Goal: Book appointment/travel/reservation

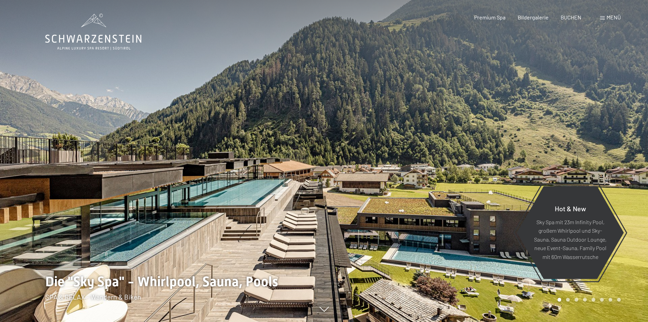
click at [613, 18] on span "Menü" at bounding box center [614, 17] width 14 height 6
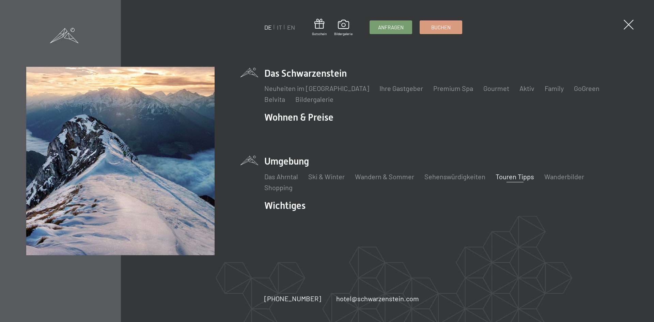
click at [510, 176] on link "Touren Tipps" at bounding box center [514, 176] width 38 height 8
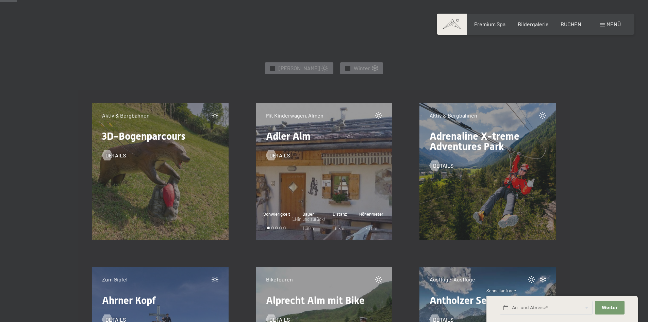
scroll to position [340, 0]
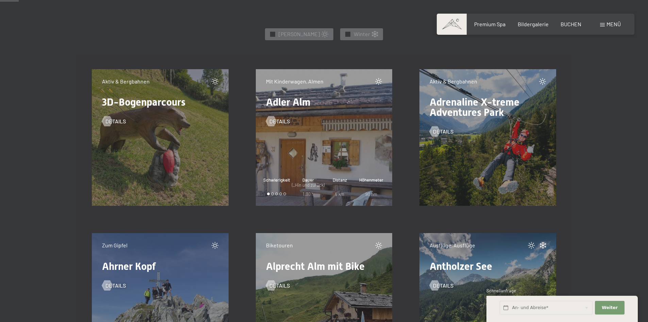
click at [152, 102] on span "3D-Bogenparcours" at bounding box center [143, 102] width 83 height 12
click at [111, 101] on span "3D-Bogenparcours" at bounding box center [143, 102] width 83 height 12
click at [115, 118] on span "Details" at bounding box center [122, 120] width 20 height 7
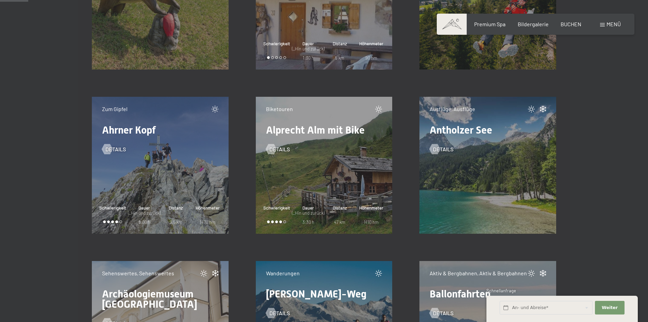
scroll to position [443, 0]
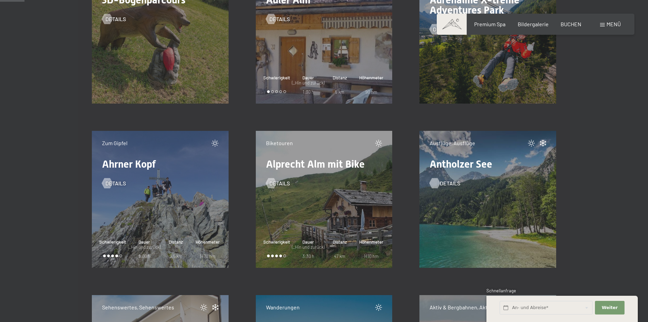
click at [445, 180] on span "Details" at bounding box center [450, 182] width 20 height 7
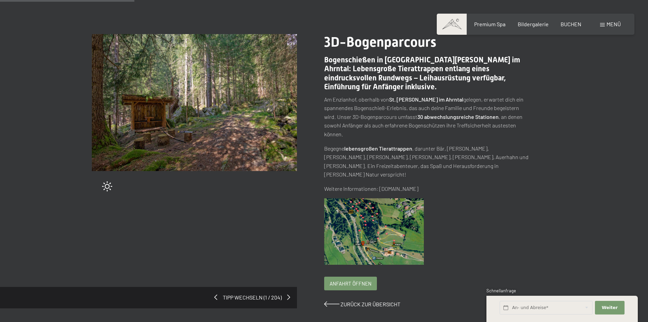
scroll to position [136, 0]
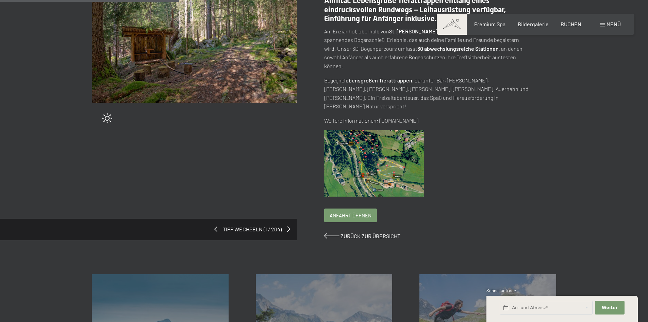
click at [353, 153] on img at bounding box center [374, 163] width 100 height 67
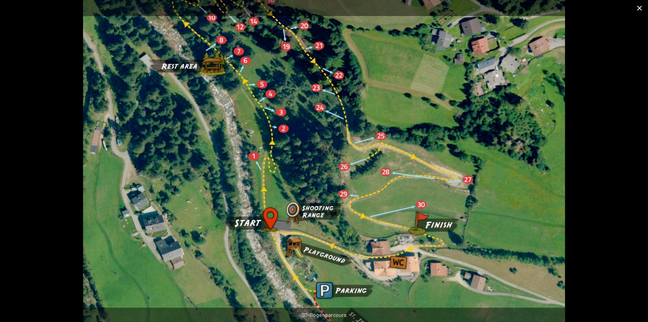
click at [635, 8] on button "Close gallery" at bounding box center [639, 8] width 17 height 16
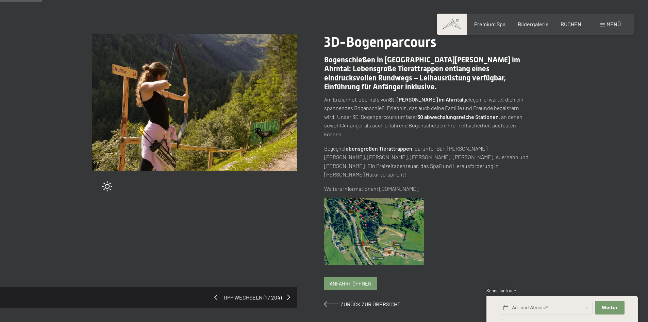
scroll to position [34, 0]
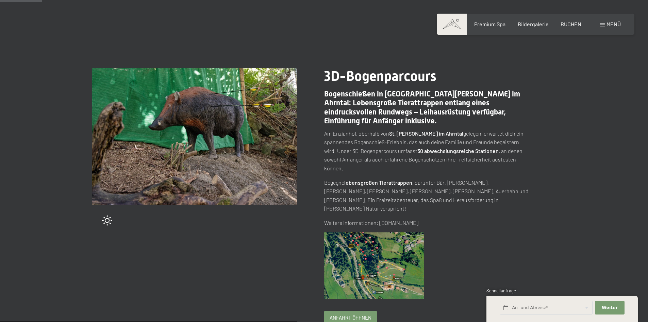
click at [396, 218] on p "Weitere Informationen: www.bogenparcours.it" at bounding box center [426, 222] width 205 height 9
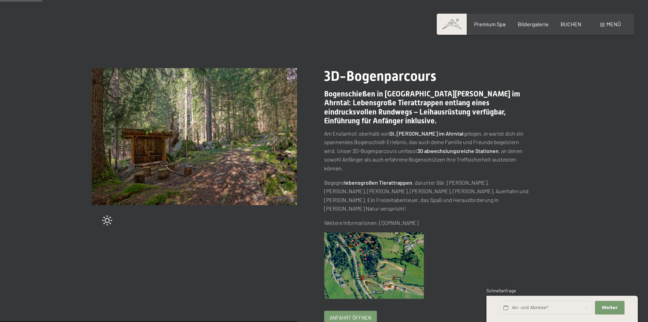
drag, startPoint x: 433, startPoint y: 205, endPoint x: 380, endPoint y: 203, distance: 53.2
click at [380, 218] on p "Weitere Informationen: www.bogenparcours.it" at bounding box center [426, 222] width 205 height 9
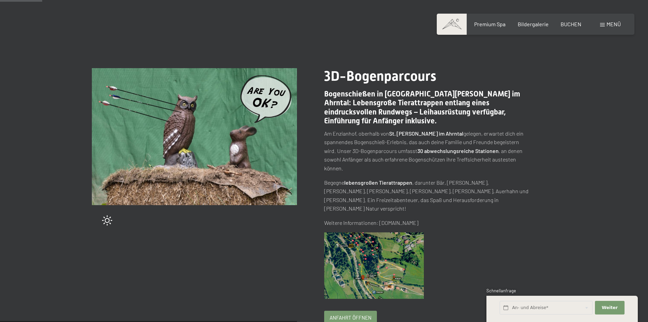
copy p "www.bogenparcours.it"
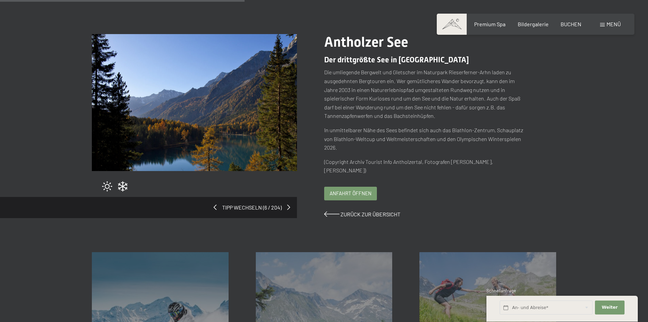
scroll to position [170, 0]
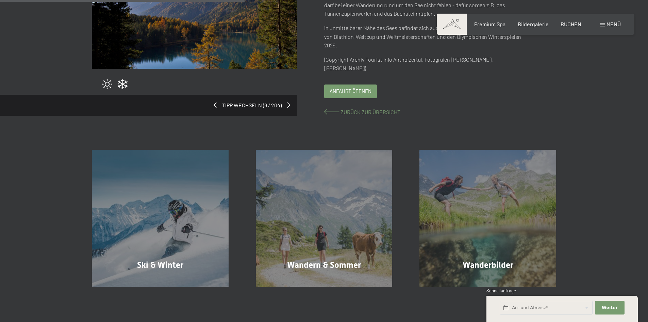
click at [335, 112] on span at bounding box center [331, 111] width 15 height 5
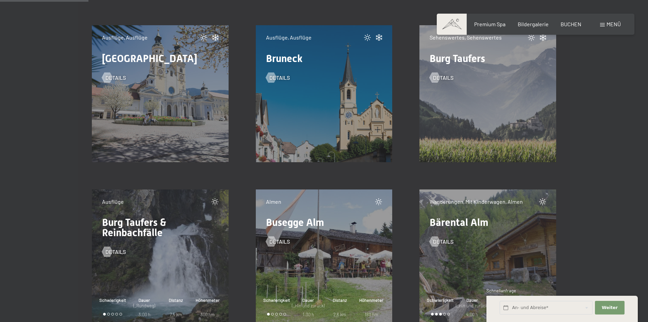
scroll to position [1634, 0]
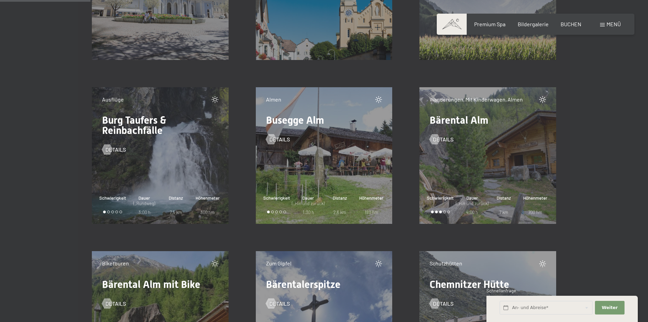
click at [151, 123] on span "Burg Taufers & Reinbachfälle" at bounding box center [134, 125] width 64 height 22
click at [108, 200] on span "Schwierigkeit" at bounding box center [112, 198] width 27 height 6
click at [115, 150] on span "Details" at bounding box center [122, 149] width 20 height 7
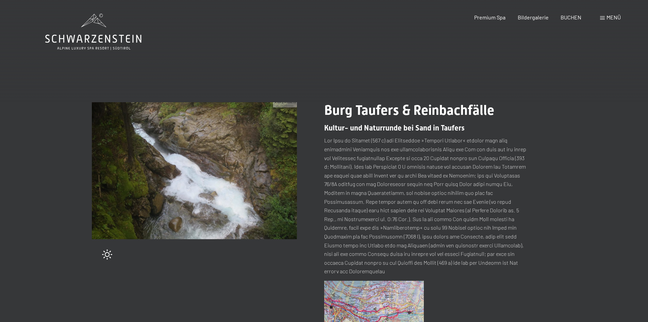
scroll to position [102, 0]
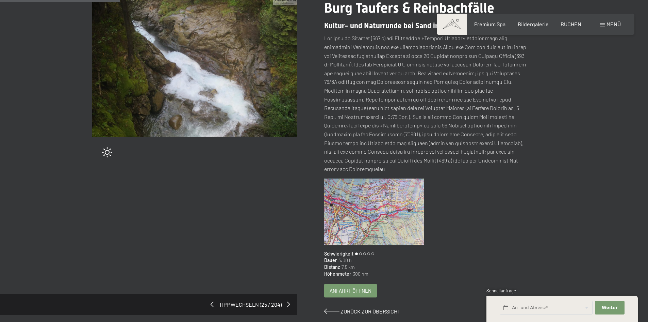
click at [358, 217] on img at bounding box center [374, 211] width 100 height 67
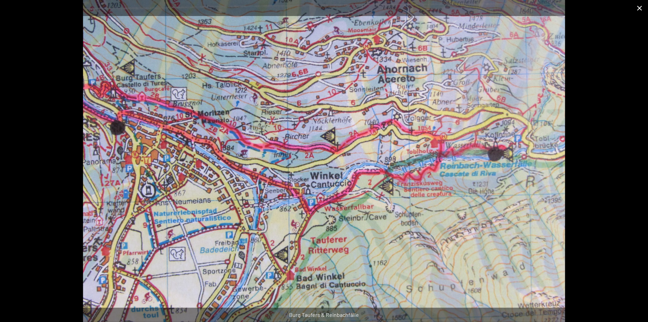
click at [639, 7] on button "Close gallery" at bounding box center [639, 8] width 17 height 16
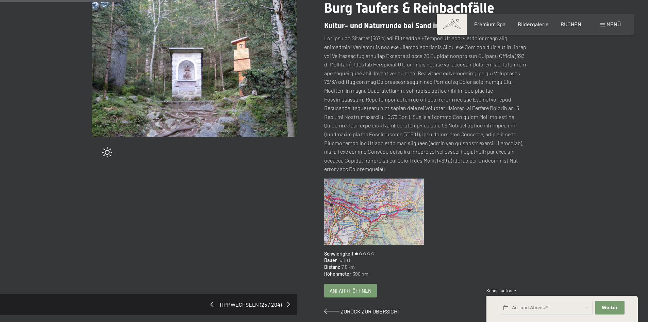
click at [355, 307] on div "Burg Taufers & Reinbachfälle Kultur- und Naturrunde bei Sand in Taufers Schwier…" at bounding box center [440, 157] width 232 height 315
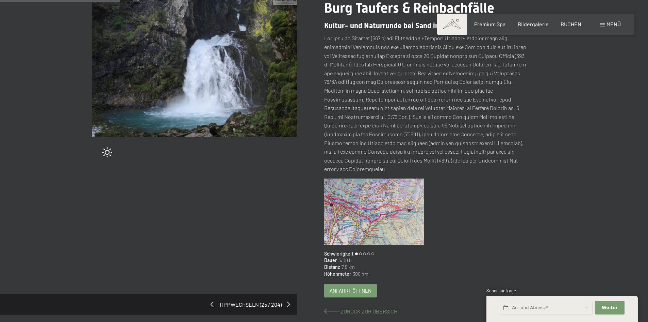
click at [349, 312] on span "Zurück zur Übersicht" at bounding box center [371, 311] width 60 height 6
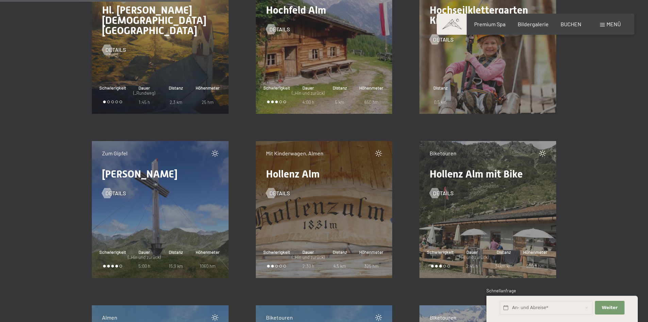
scroll to position [3486, 0]
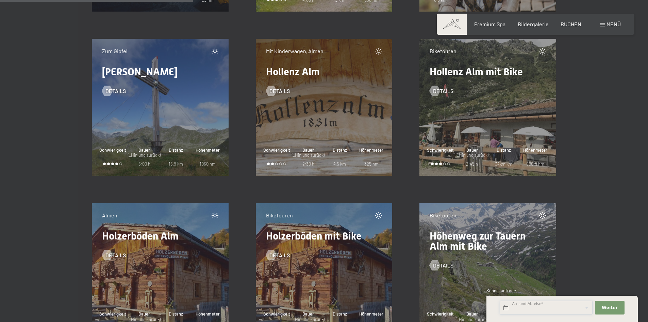
click at [529, 306] on input "text" at bounding box center [546, 308] width 93 height 14
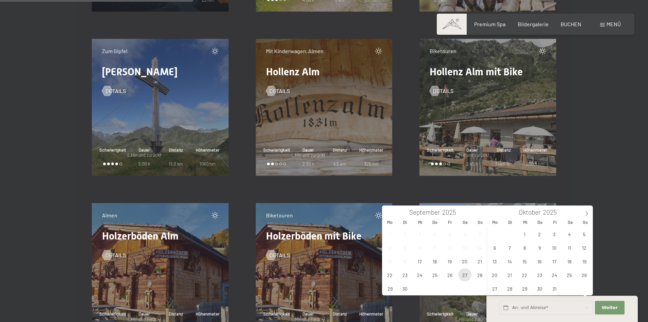
click at [467, 277] on span "27" at bounding box center [465, 274] width 13 height 13
click at [573, 235] on span "4" at bounding box center [569, 233] width 13 height 13
type input "Sa. 27.09.2025 - Sa. 04.10.2025"
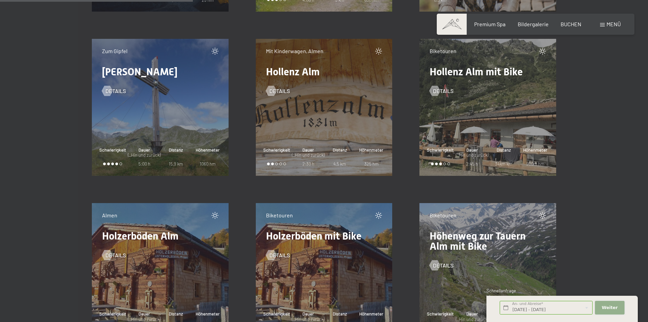
click at [616, 308] on span "Weiter" at bounding box center [610, 307] width 16 height 6
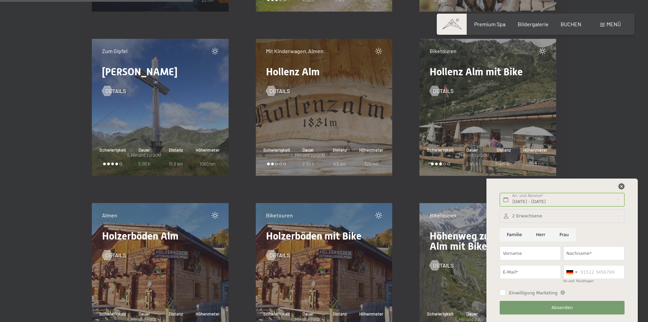
click at [624, 186] on icon at bounding box center [622, 186] width 6 height 6
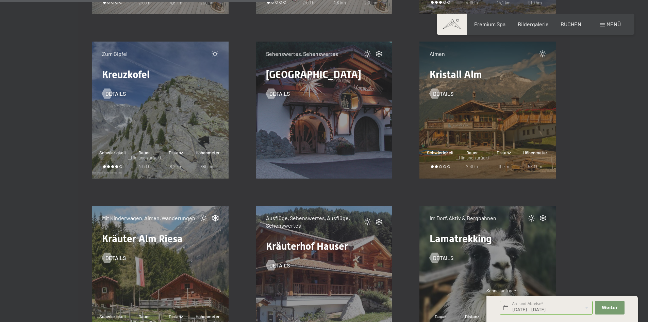
scroll to position [5095, 0]
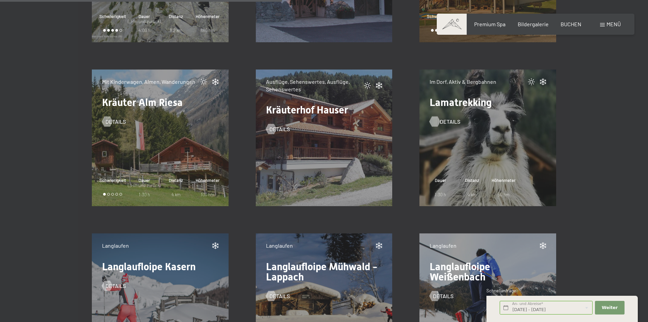
click at [444, 119] on span "Details" at bounding box center [450, 121] width 20 height 7
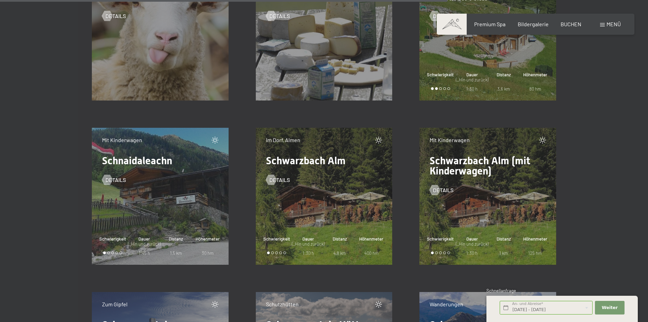
scroll to position [8049, 0]
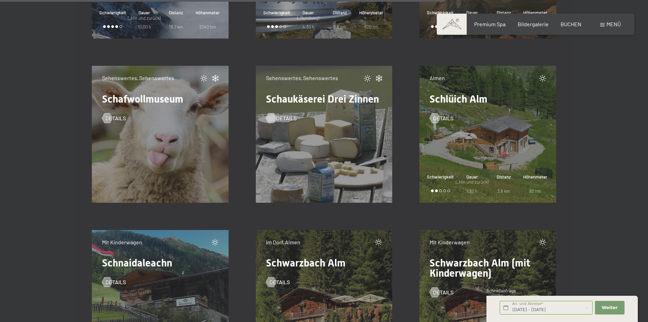
click at [285, 115] on span "Details" at bounding box center [286, 117] width 20 height 7
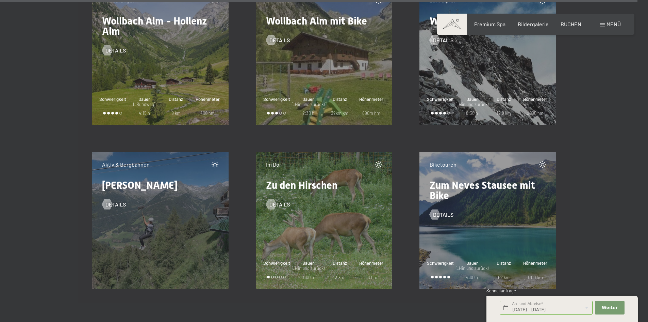
scroll to position [11557, 0]
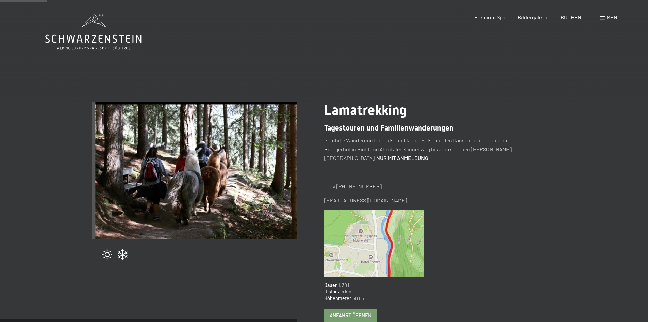
scroll to position [34, 0]
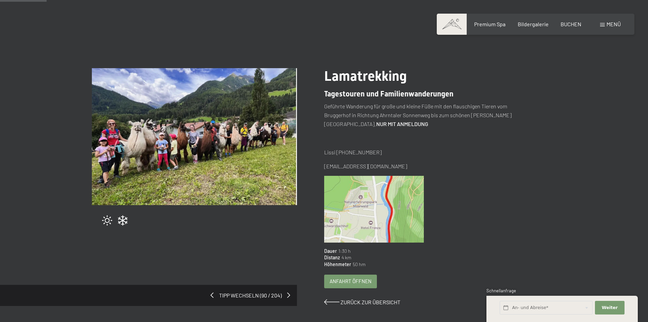
click at [201, 144] on img at bounding box center [194, 136] width 205 height 137
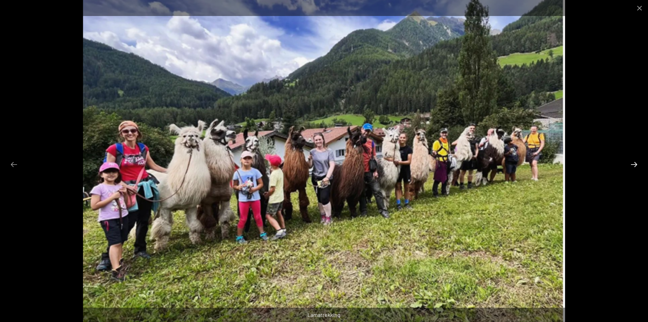
click at [637, 164] on button "Next slide" at bounding box center [634, 164] width 14 height 13
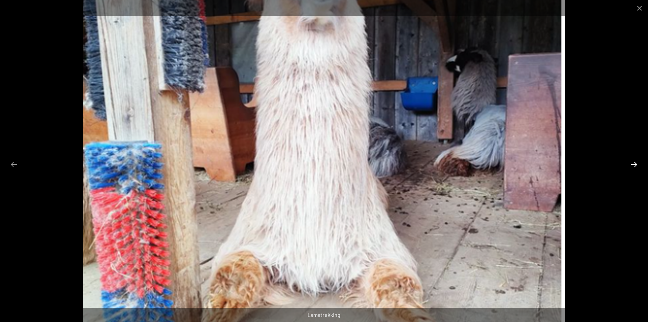
click at [637, 164] on button "Next slide" at bounding box center [634, 164] width 14 height 13
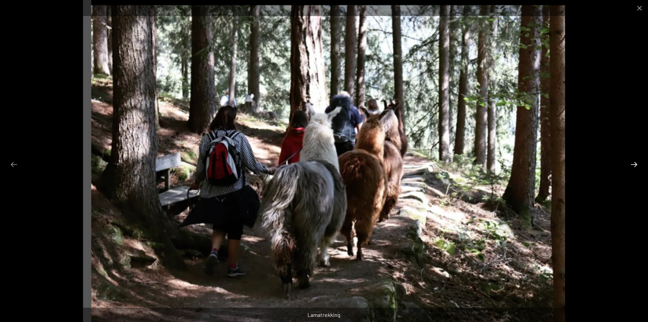
click at [637, 164] on button "Next slide" at bounding box center [634, 164] width 14 height 13
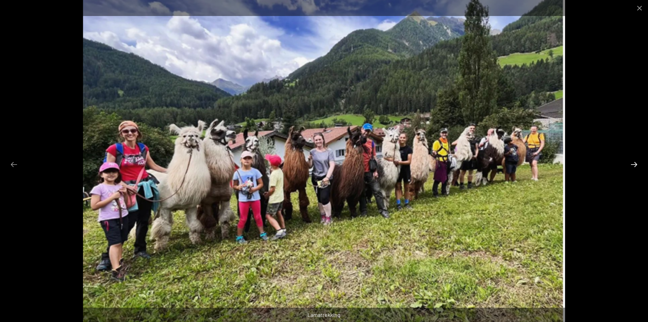
click at [637, 164] on button "Next slide" at bounding box center [634, 164] width 14 height 13
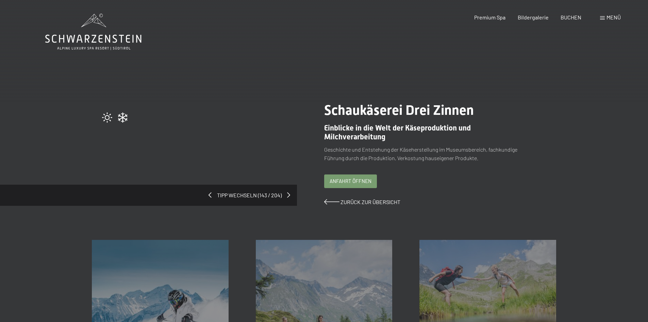
click at [9, 5] on header "Buchen Anfragen Premium Spa Bildergalerie BUCHEN Menü DE IT EN Gutschein Bilder…" at bounding box center [324, 7] width 648 height 14
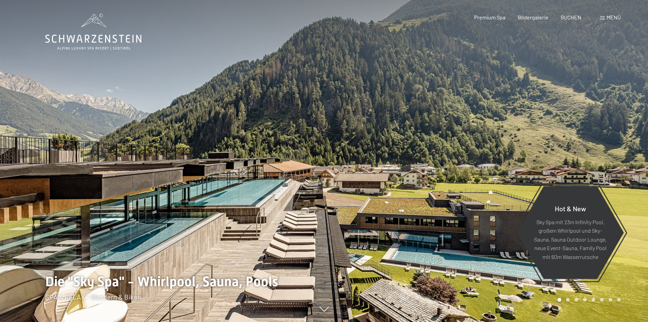
click at [601, 16] on div "Menü" at bounding box center [610, 17] width 21 height 7
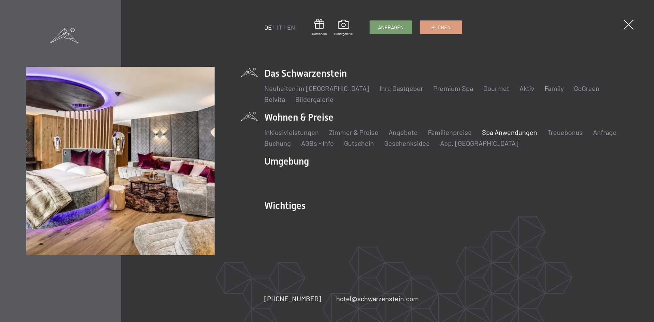
click at [492, 130] on link "Spa Anwendungen" at bounding box center [509, 132] width 55 height 8
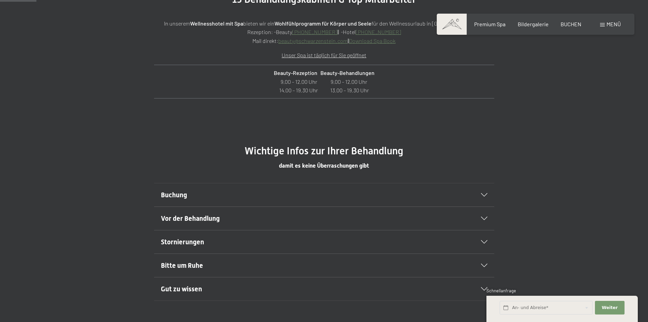
scroll to position [340, 0]
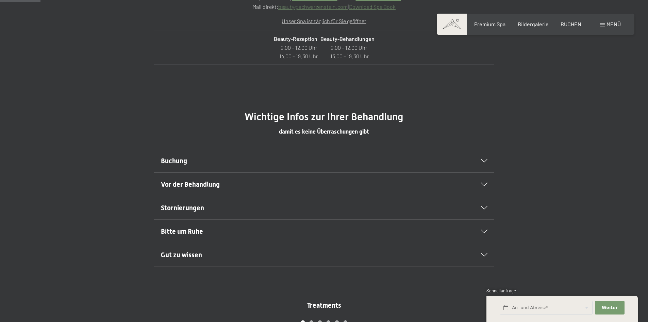
click at [254, 171] on div "Buchung" at bounding box center [324, 160] width 327 height 23
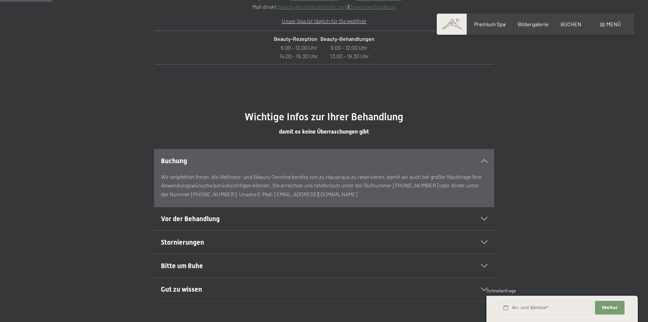
scroll to position [443, 0]
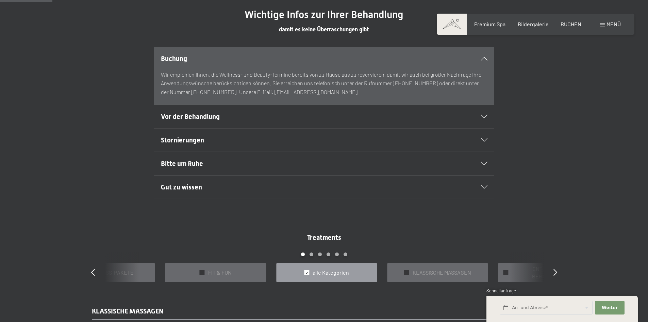
click at [270, 121] on h2 "Vor der Behandlung" at bounding box center [308, 117] width 294 height 10
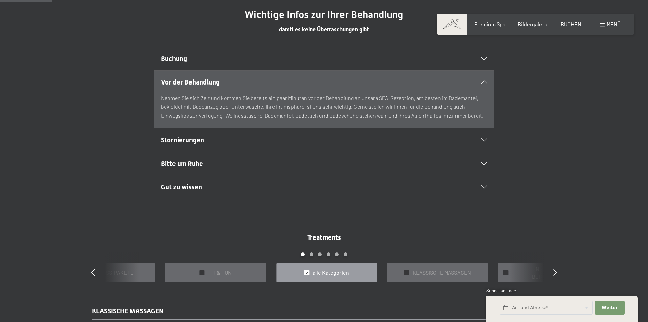
click at [478, 89] on div "Vor der Behandlung" at bounding box center [324, 81] width 327 height 23
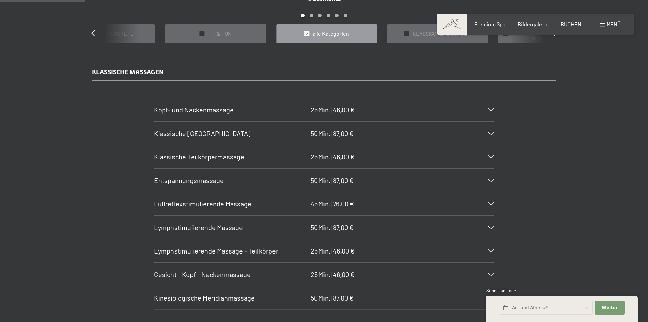
scroll to position [715, 0]
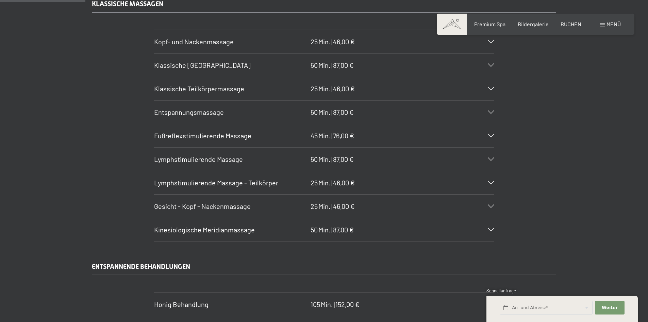
click at [260, 151] on div "Lymphstimulierende Massage 50 Min. | 87,00 €" at bounding box center [324, 158] width 340 height 23
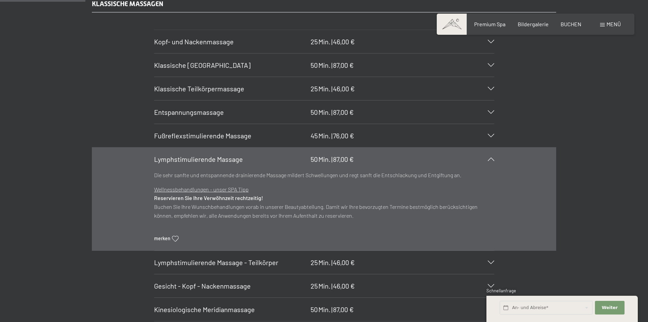
click at [269, 153] on div "Lymphstimulierende Massage 50 Min. | 87,00 €" at bounding box center [324, 158] width 340 height 23
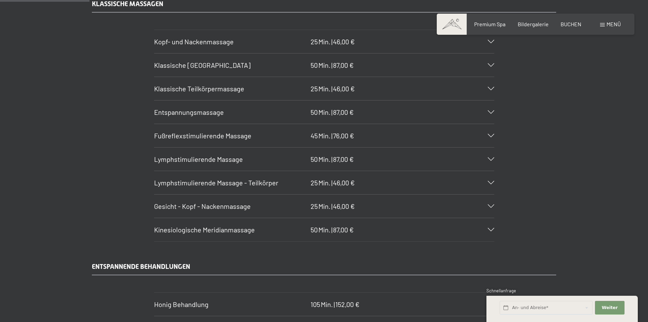
scroll to position [783, 0]
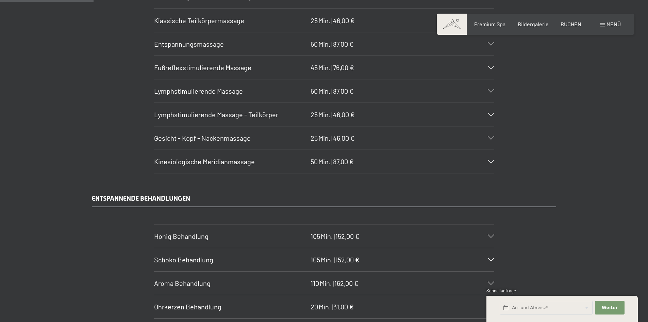
click at [282, 97] on div "Lymphstimulierende Massage 50 Min. | 87,00 €" at bounding box center [324, 90] width 340 height 23
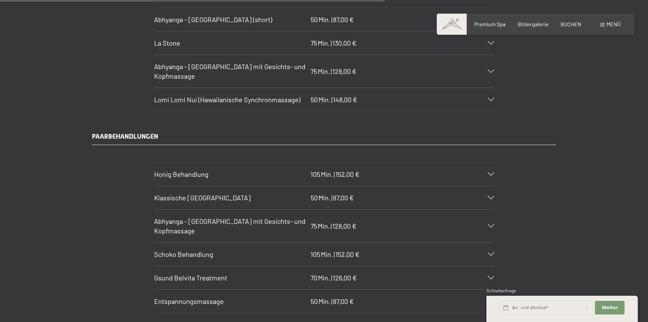
scroll to position [3370, 0]
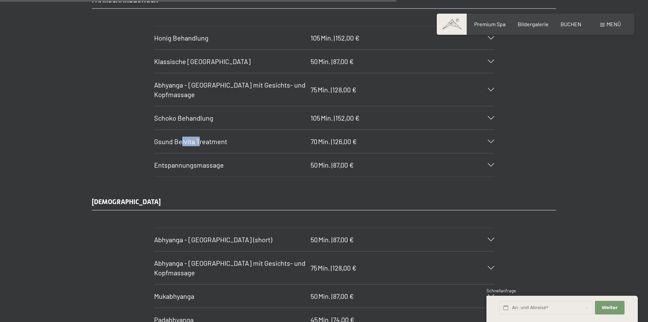
drag, startPoint x: 182, startPoint y: 141, endPoint x: 200, endPoint y: 141, distance: 18.4
click at [200, 141] on span "Gsund Belvita Treatment" at bounding box center [190, 141] width 73 height 8
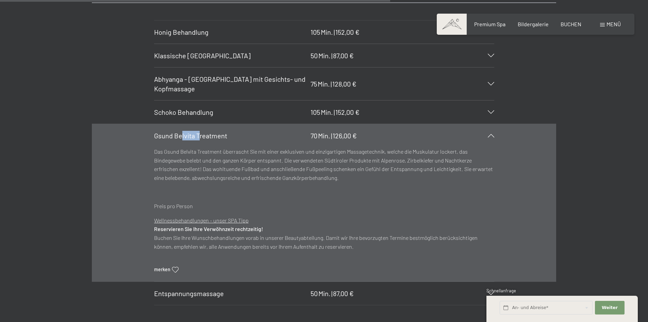
scroll to position [3290, 0]
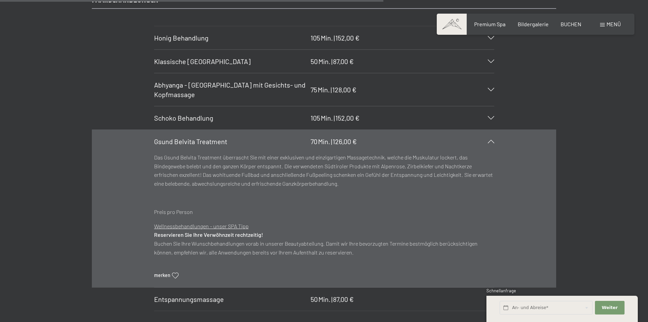
click at [476, 141] on div "Gsund Belvita Treatment 70 Min. | 126,00 €" at bounding box center [324, 141] width 340 height 23
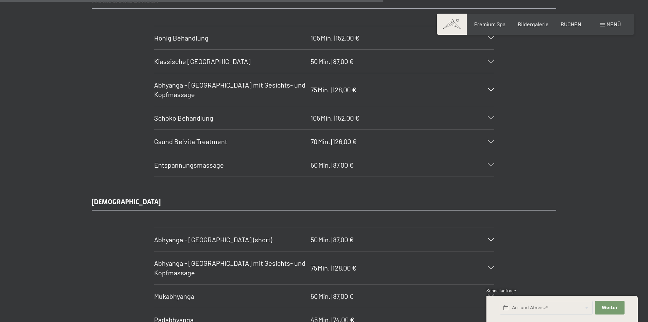
click at [362, 160] on div "Entspannungsmassage 50 Min. | 87,00 €" at bounding box center [324, 164] width 340 height 23
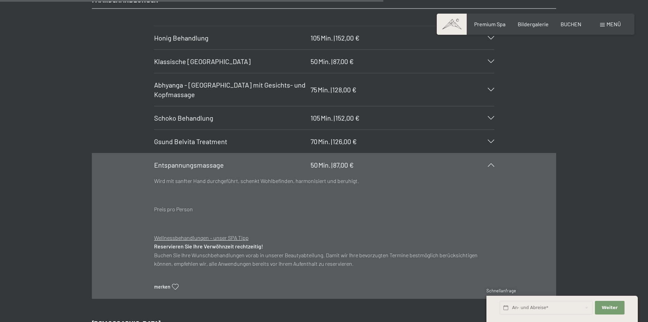
click at [360, 167] on div "Entspannungsmassage 50 Min. | 87,00 €" at bounding box center [324, 164] width 340 height 23
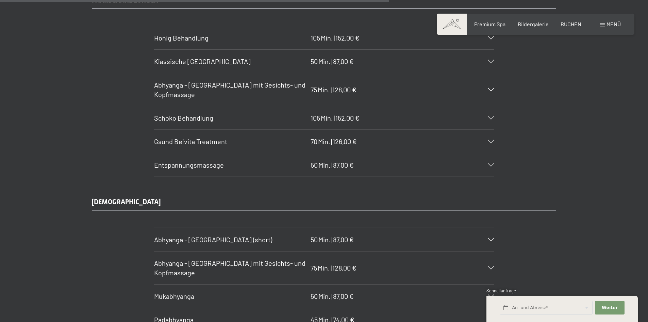
scroll to position [3256, 0]
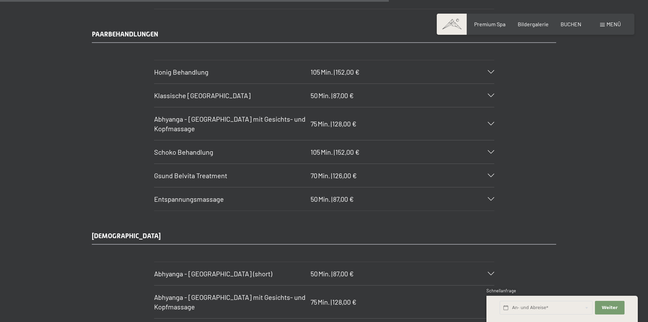
click at [350, 94] on span "87,00 €" at bounding box center [343, 95] width 21 height 8
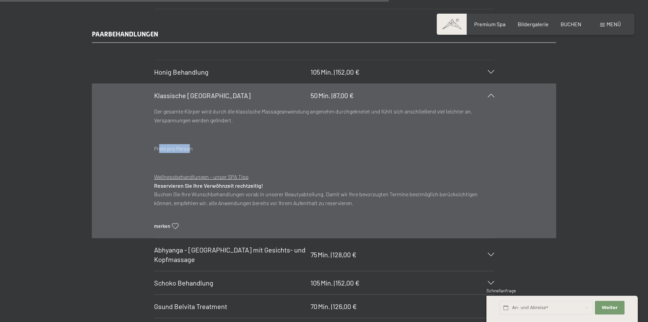
drag, startPoint x: 189, startPoint y: 147, endPoint x: 148, endPoint y: 142, distance: 40.8
click at [154, 142] on section "Klassische [GEOGRAPHIC_DATA] 50 Min. | 87,00 € Der gesamte Körper wird durch di…" at bounding box center [324, 160] width 340 height 155
click at [86, 106] on div "PAARBEHANDLUNGEN Honig Behandlung 105 Min. | 152,00 € Honig ist ein Geschenk de…" at bounding box center [324, 185] width 516 height 312
click at [494, 92] on div "Klassische [GEOGRAPHIC_DATA] 50 Min. | 87,00 €" at bounding box center [324, 95] width 340 height 23
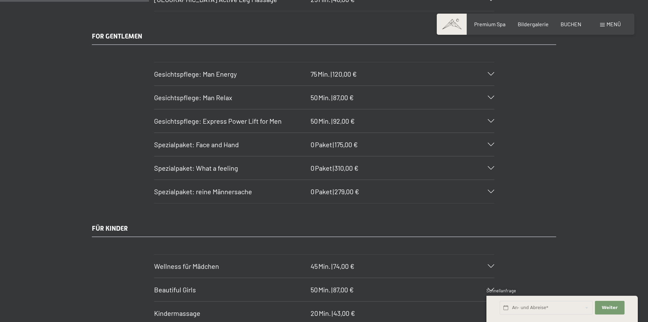
scroll to position [1248, 0]
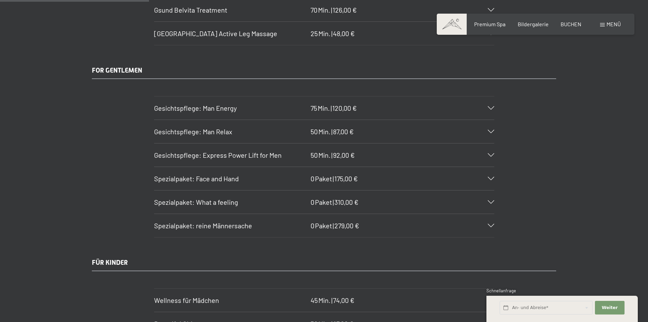
click at [245, 134] on h3 "Gesichtspflege: Man Relax" at bounding box center [230, 132] width 153 height 10
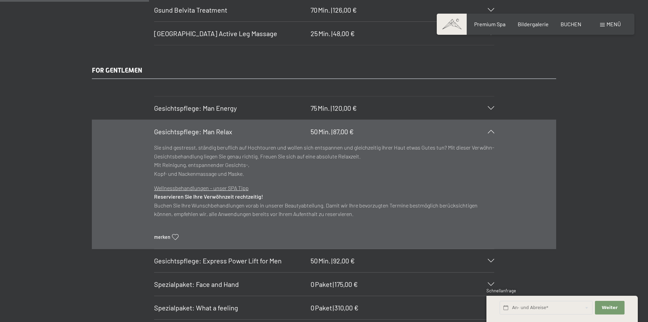
click at [242, 133] on h3 "Gesichtspflege: Man Relax" at bounding box center [230, 132] width 153 height 10
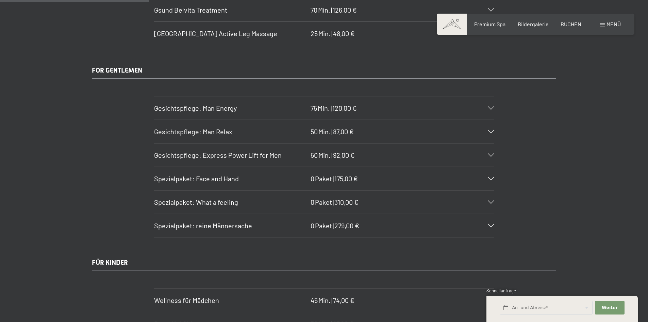
click at [242, 114] on div "Gesichtspflege: Man Energy 75 Min. | 120,00 €" at bounding box center [324, 107] width 340 height 23
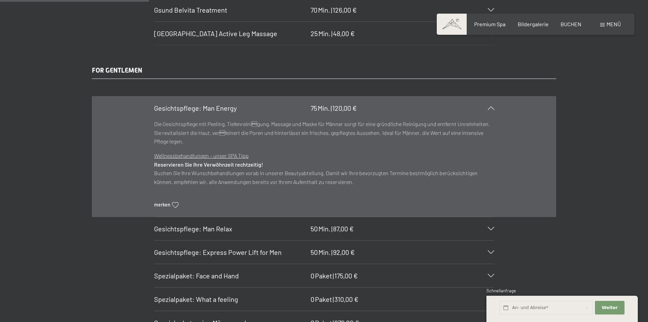
click at [245, 112] on h3 "Gesichtspflege: Man Energy" at bounding box center [230, 108] width 153 height 10
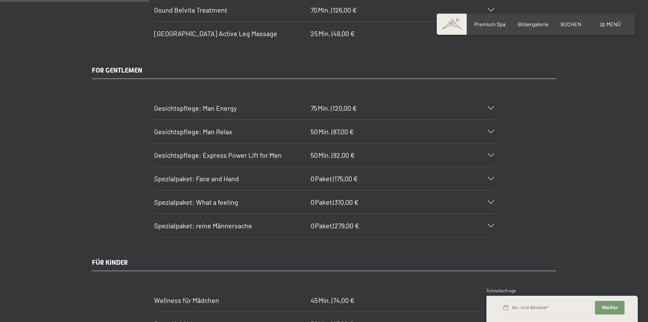
click at [200, 227] on span "Spezialpaket: reine Männersache" at bounding box center [203, 225] width 98 height 8
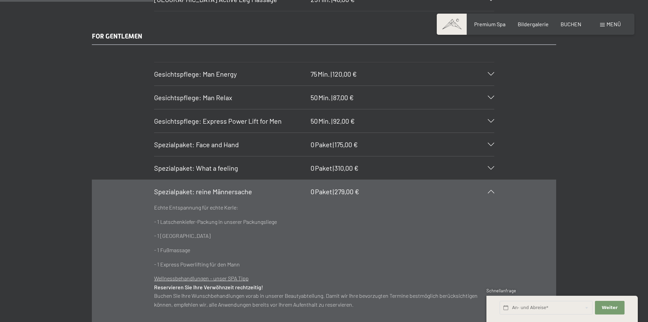
scroll to position [1316, 0]
